Goal: Navigation & Orientation: Find specific page/section

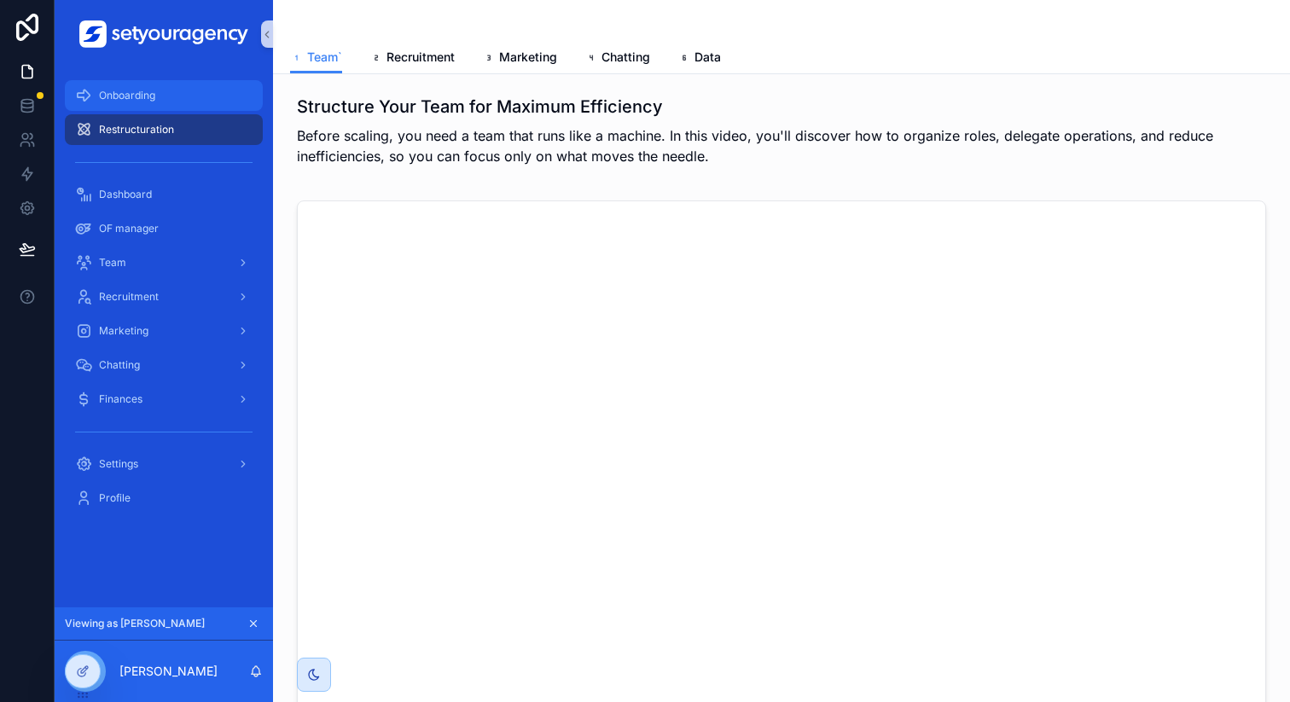
click at [141, 94] on span "Onboarding" at bounding box center [127, 96] width 56 height 14
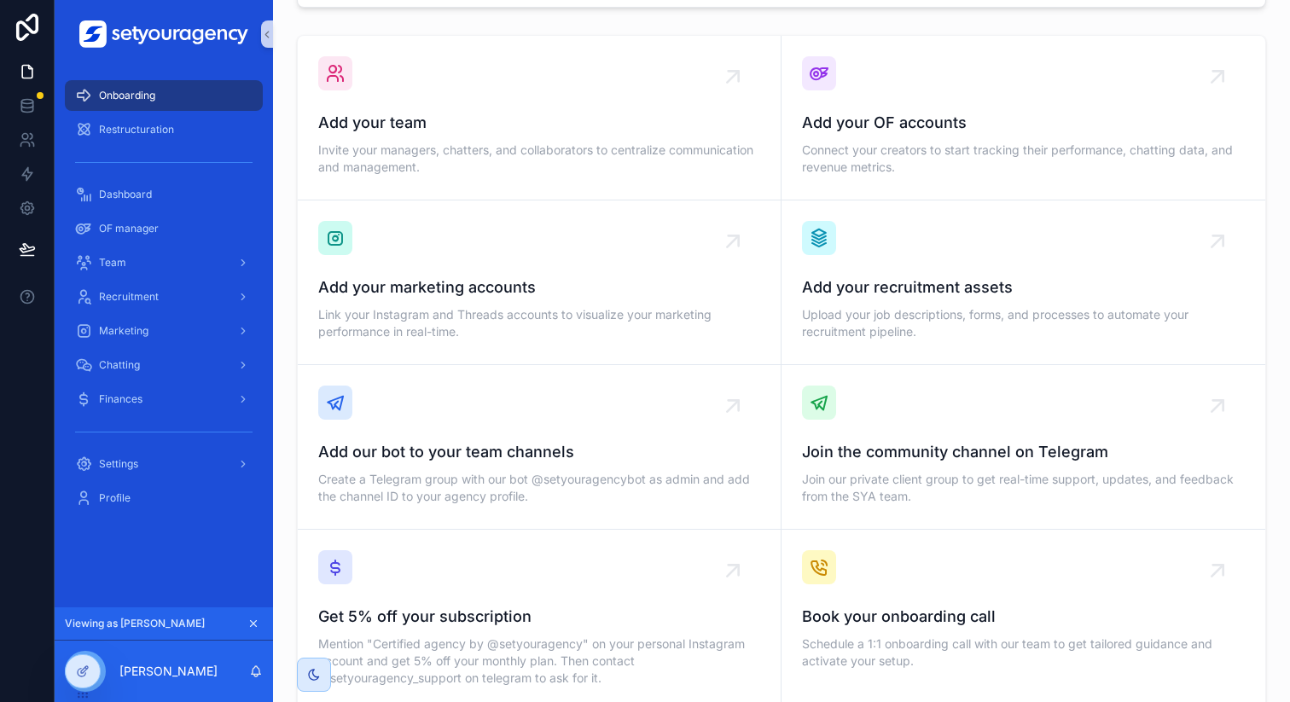
scroll to position [706, 0]
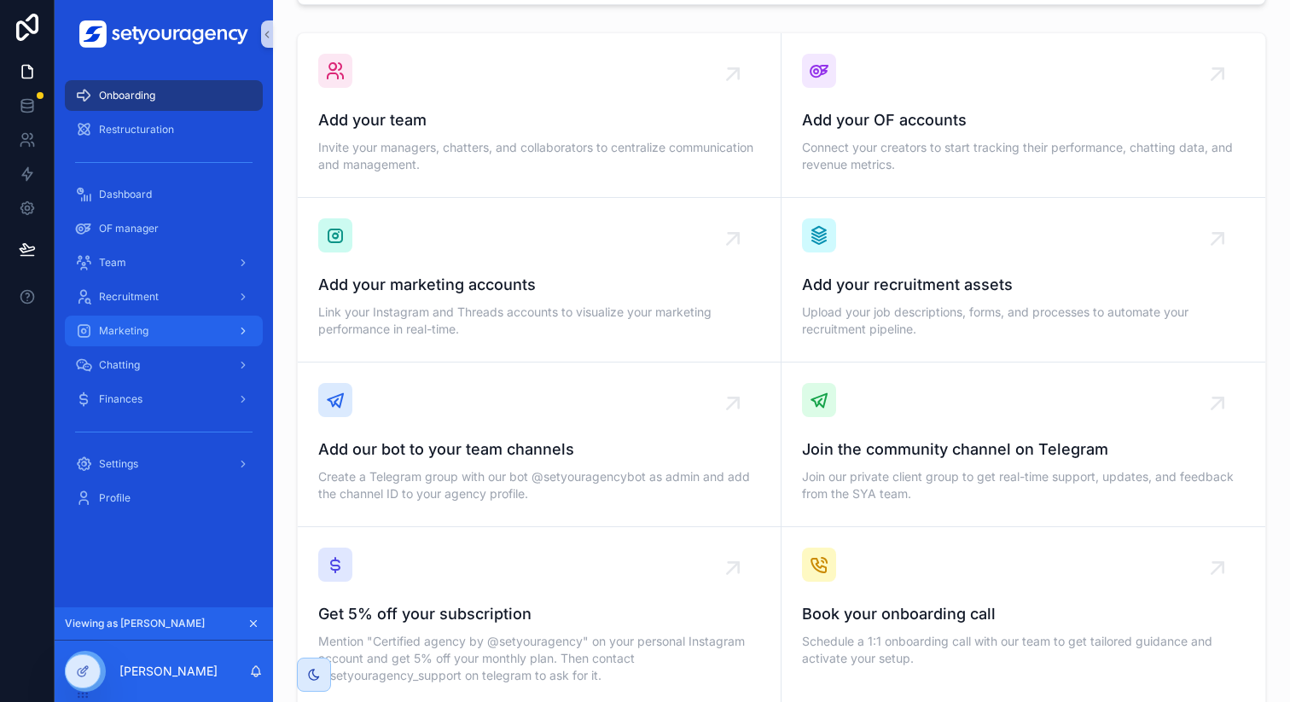
click at [187, 321] on div "Marketing" at bounding box center [163, 330] width 177 height 27
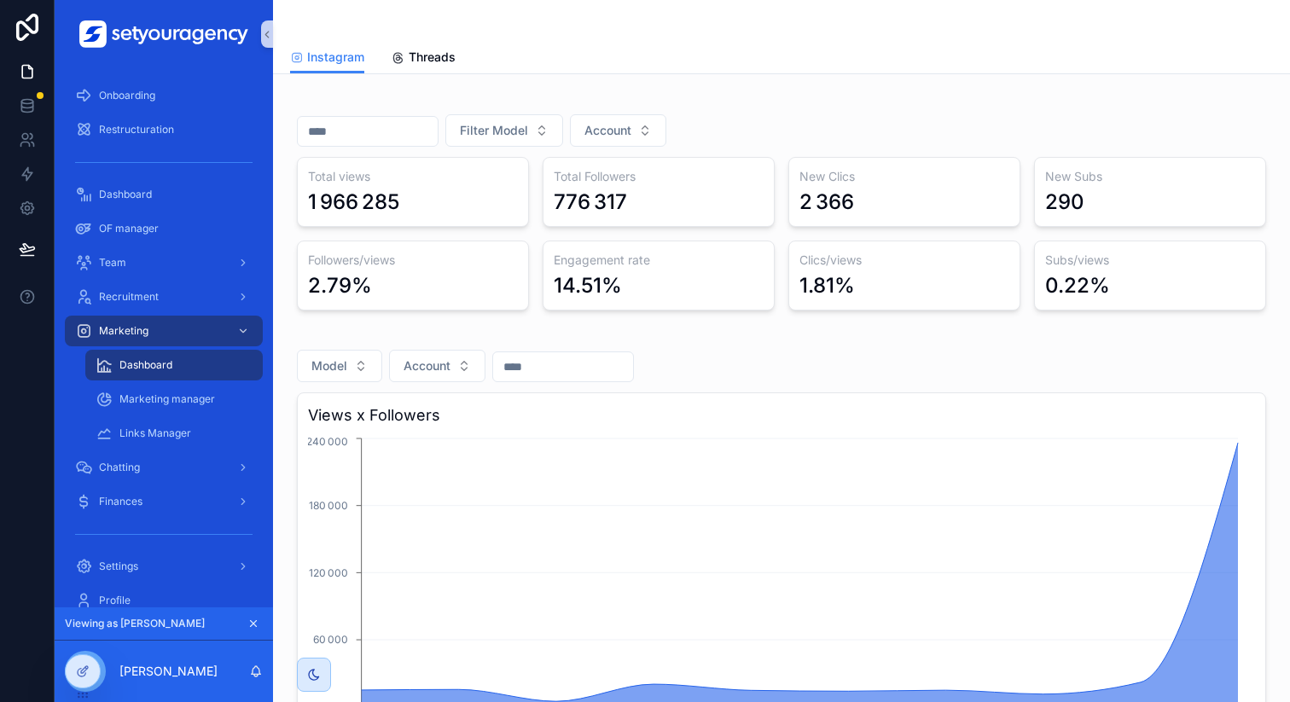
scroll to position [83, 0]
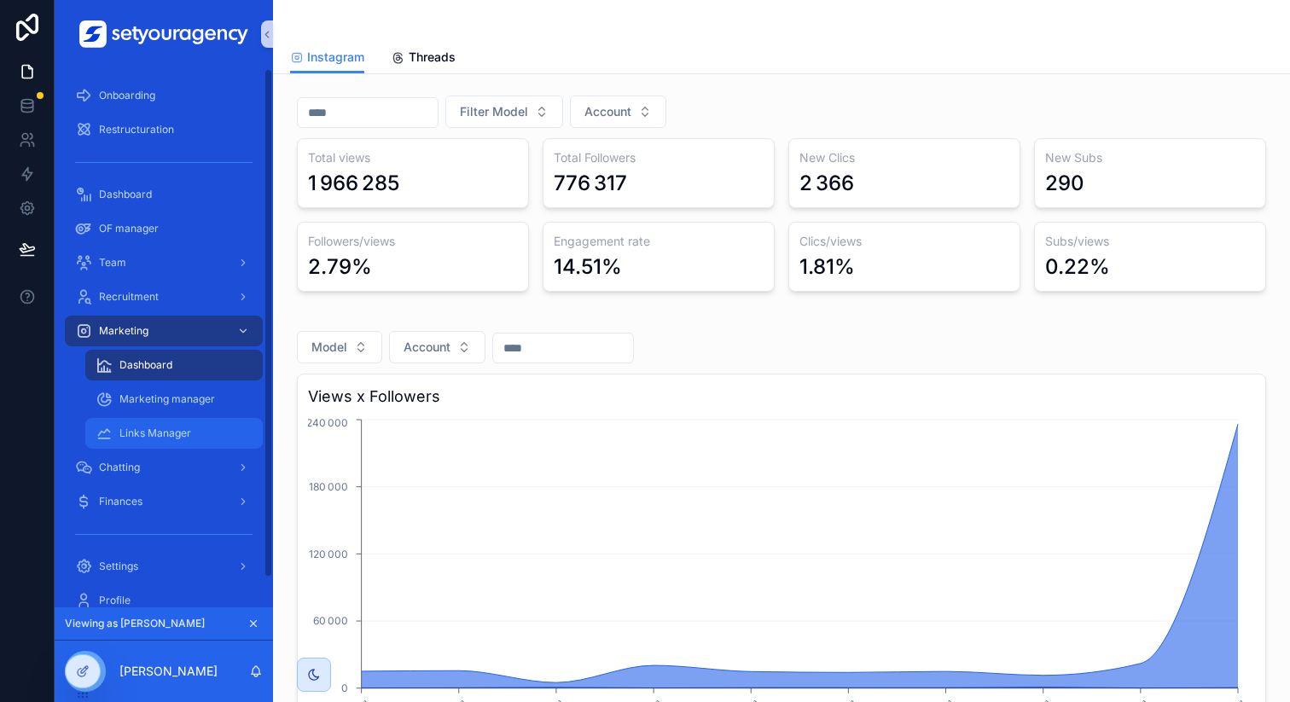
click at [220, 431] on div "Links Manager" at bounding box center [174, 433] width 157 height 27
